Goal: Use online tool/utility: Use online tool/utility

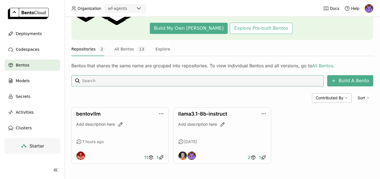
scroll to position [54, 0]
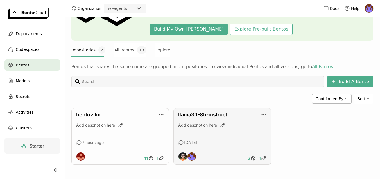
click at [224, 141] on div "[DATE]" at bounding box center [222, 143] width 88 height 6
click at [87, 115] on link "bentovllm" at bounding box center [88, 115] width 24 height 6
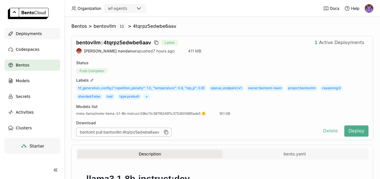
click at [23, 32] on span "Deployments" at bounding box center [29, 33] width 26 height 7
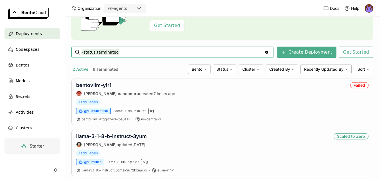
scroll to position [67, 0]
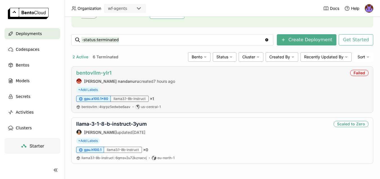
click at [96, 74] on link "bentovllm-ylr1" at bounding box center [93, 73] width 35 height 6
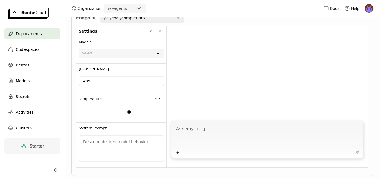
scroll to position [127, 0]
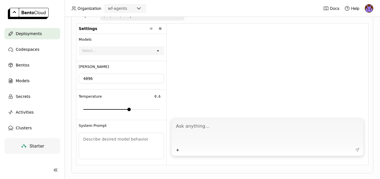
click at [205, 128] on textarea at bounding box center [268, 133] width 184 height 26
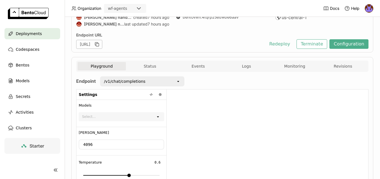
scroll to position [75, 0]
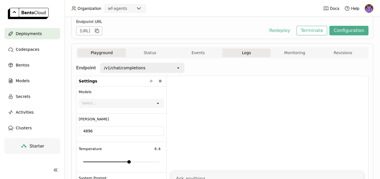
click at [248, 53] on span "Logs" at bounding box center [246, 52] width 9 height 5
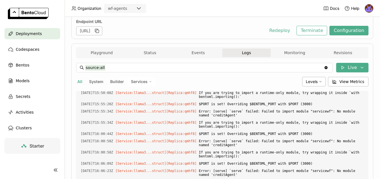
scroll to position [849, 0]
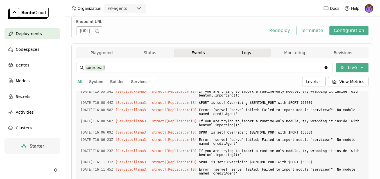
click at [203, 49] on button "Events" at bounding box center [198, 53] width 48 height 8
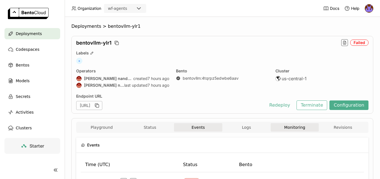
click at [296, 128] on button "Monitoring" at bounding box center [295, 127] width 48 height 8
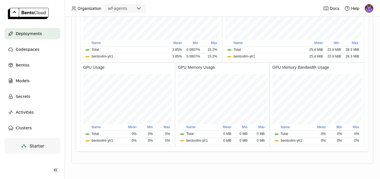
click at [42, 33] on div "Deployments" at bounding box center [33, 33] width 56 height 11
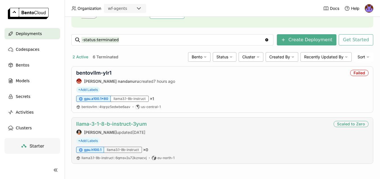
click at [118, 125] on link "llama-3-1-8-b-instruct-3yum" at bounding box center [111, 124] width 71 height 6
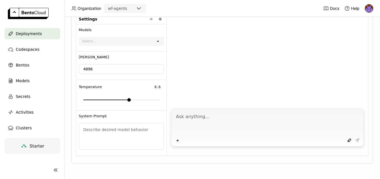
click at [225, 123] on textarea at bounding box center [268, 124] width 184 height 26
click at [177, 142] on icon at bounding box center [177, 141] width 3 height 3
click at [240, 122] on textarea at bounding box center [268, 124] width 184 height 26
click at [136, 133] on textarea at bounding box center [121, 137] width 84 height 26
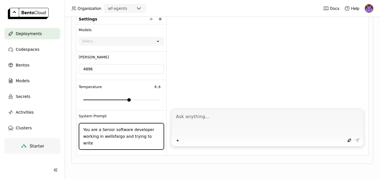
type textarea "You are a Senior software developer working in wellsfargo and trying to write"
